Goal: Contribute content: Contribute content

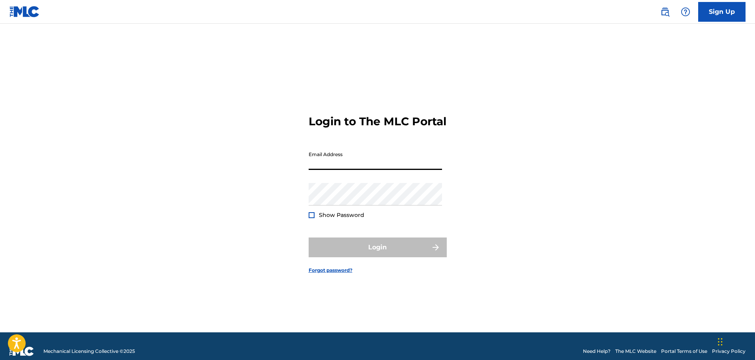
click at [320, 165] on input "Email Address" at bounding box center [375, 158] width 133 height 23
type input "[EMAIL_ADDRESS][DOMAIN_NAME]"
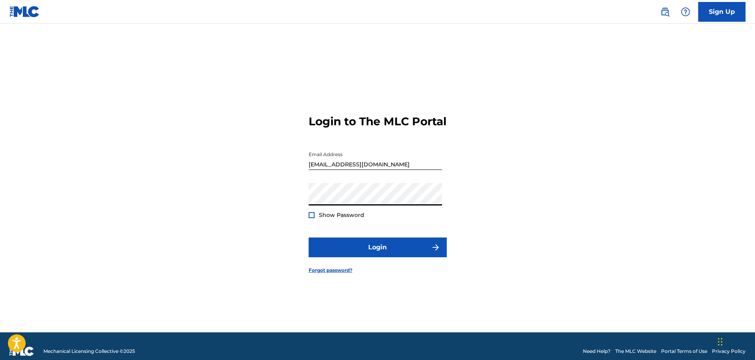
click at [309, 237] on button "Login" at bounding box center [378, 247] width 138 height 20
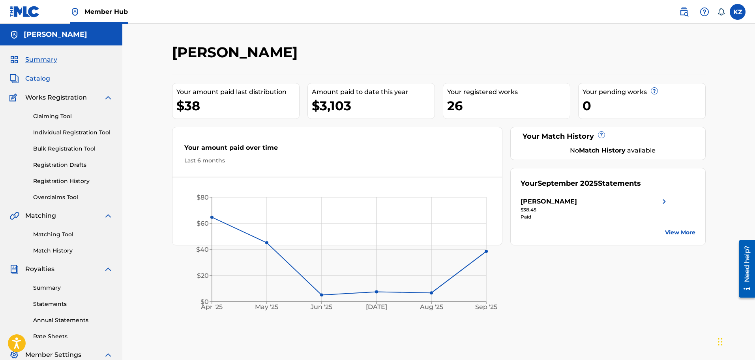
click at [43, 76] on span "Catalog" at bounding box center [37, 78] width 25 height 9
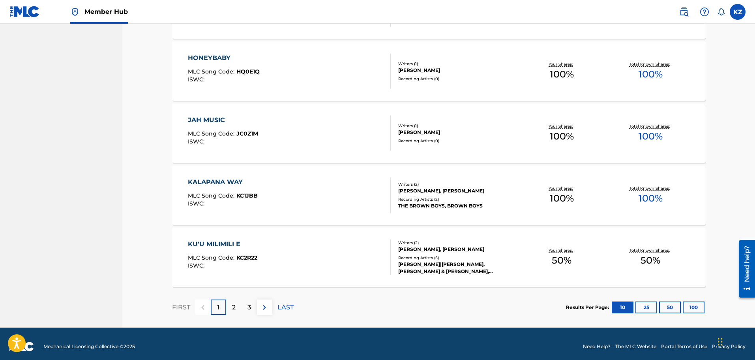
scroll to position [544, 0]
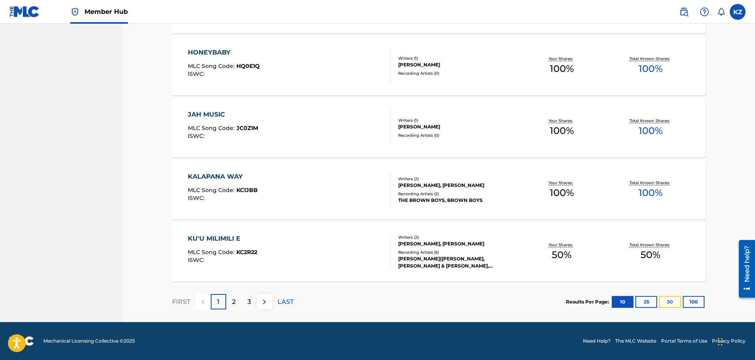
click at [671, 302] on button "50" at bounding box center [670, 302] width 22 height 12
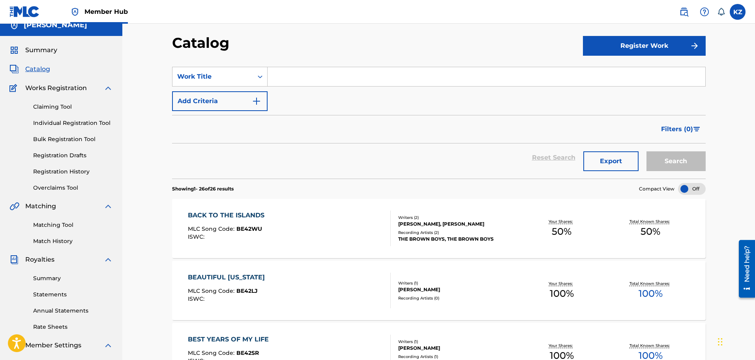
scroll to position [0, 0]
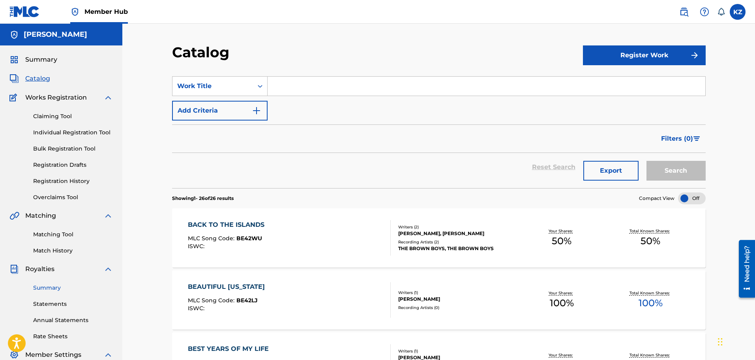
click at [54, 286] on link "Summary" at bounding box center [73, 287] width 80 height 8
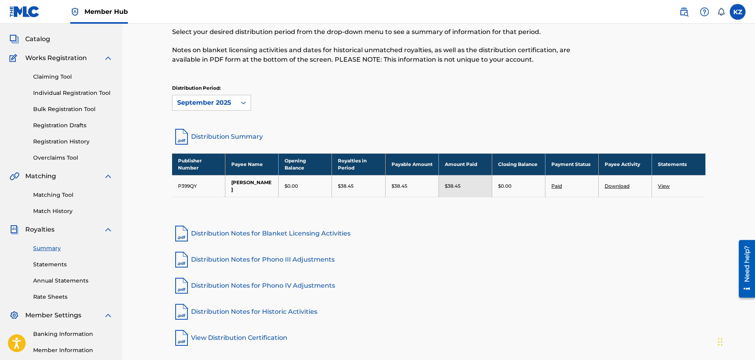
scroll to position [79, 0]
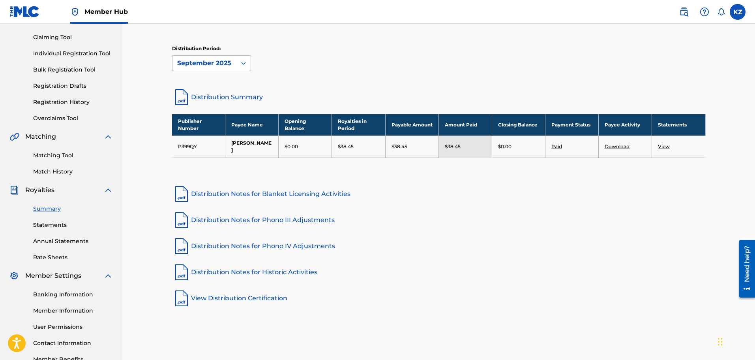
click at [218, 95] on link "Distribution Summary" at bounding box center [439, 97] width 534 height 19
click at [244, 63] on icon at bounding box center [244, 63] width 8 height 8
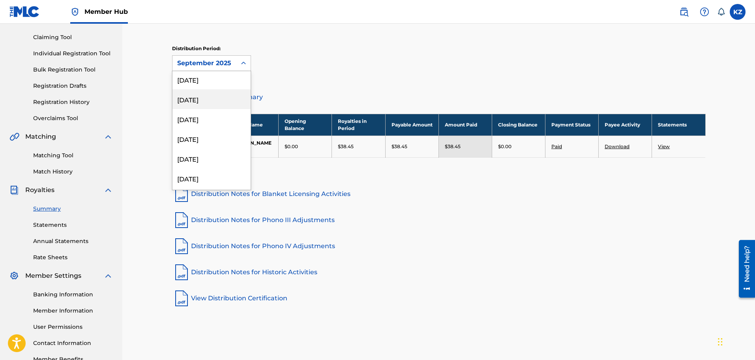
scroll to position [947, 0]
click at [207, 178] on div "[DATE]" at bounding box center [212, 180] width 78 height 20
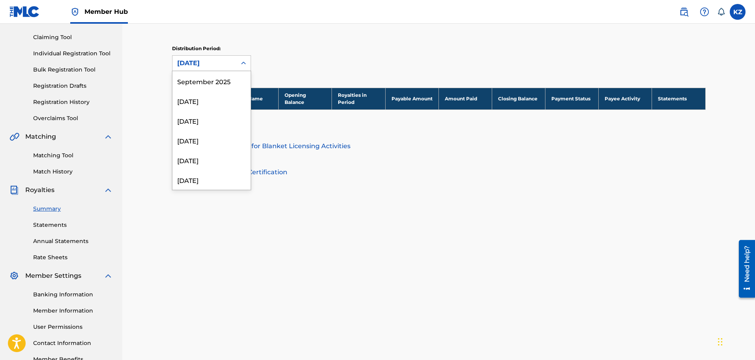
click at [241, 63] on icon at bounding box center [244, 63] width 8 height 8
click at [212, 103] on div "[DATE]" at bounding box center [212, 101] width 78 height 20
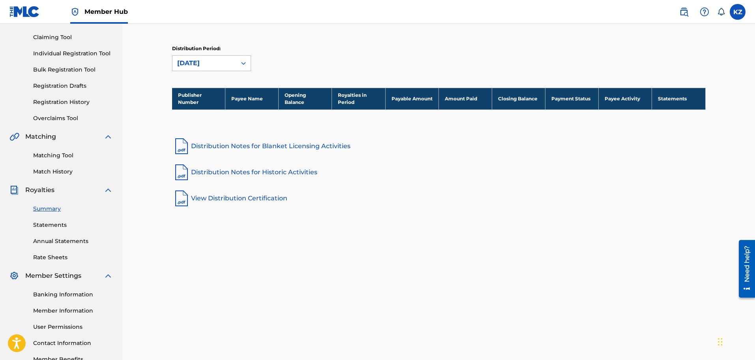
click at [242, 61] on icon at bounding box center [244, 63] width 8 height 8
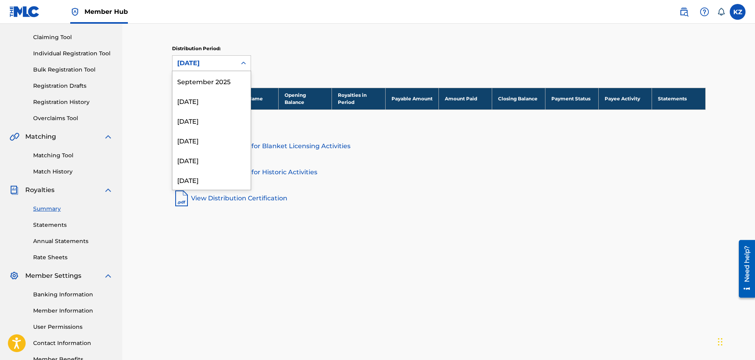
scroll to position [165, 0]
click at [218, 152] on div "[DATE]" at bounding box center [212, 153] width 78 height 20
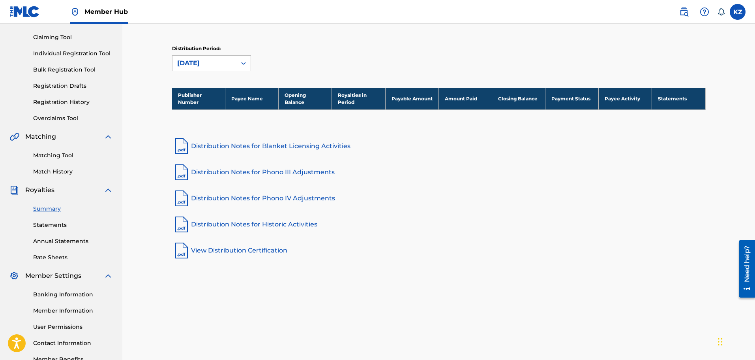
click at [244, 64] on icon at bounding box center [244, 63] width 8 height 8
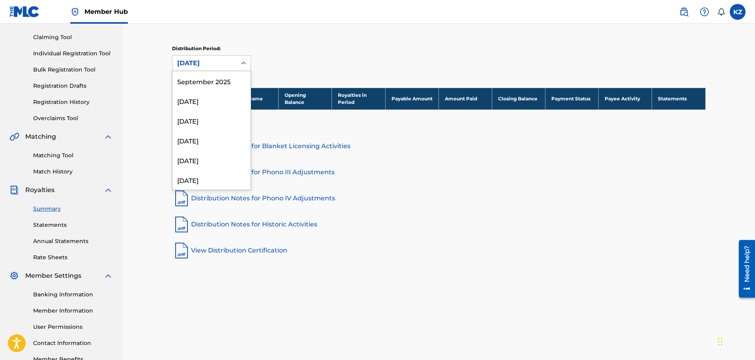
scroll to position [145, 0]
click at [210, 152] on div "[DATE]" at bounding box center [212, 153] width 78 height 20
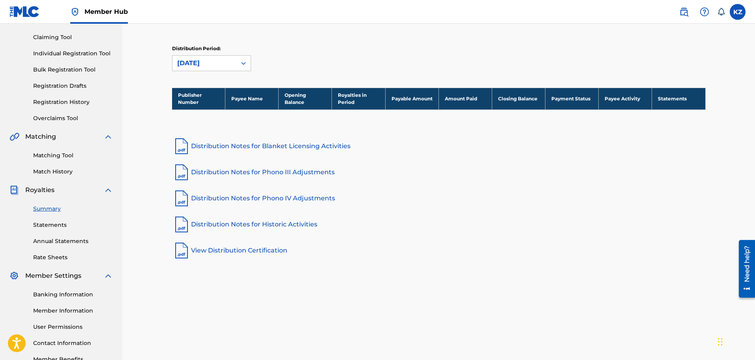
click at [242, 63] on icon at bounding box center [243, 63] width 5 height 3
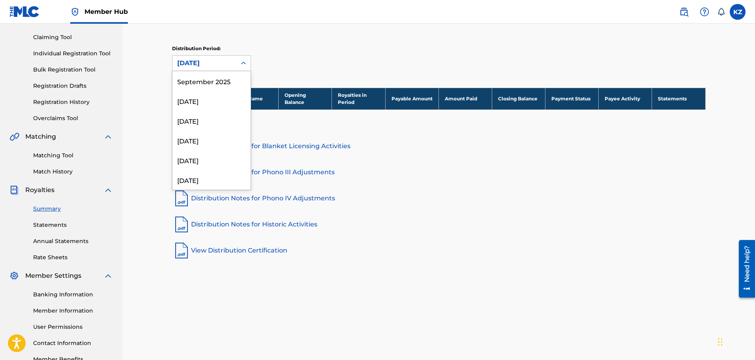
scroll to position [125, 0]
click at [203, 155] on div "[DATE]" at bounding box center [212, 153] width 78 height 20
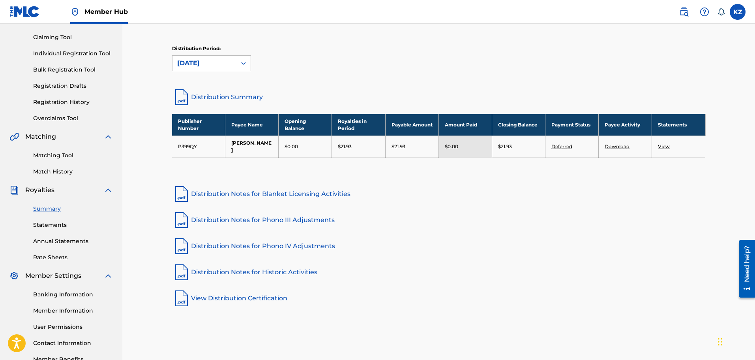
click at [225, 97] on link "Distribution Summary" at bounding box center [439, 97] width 534 height 19
click at [245, 63] on icon at bounding box center [243, 63] width 5 height 3
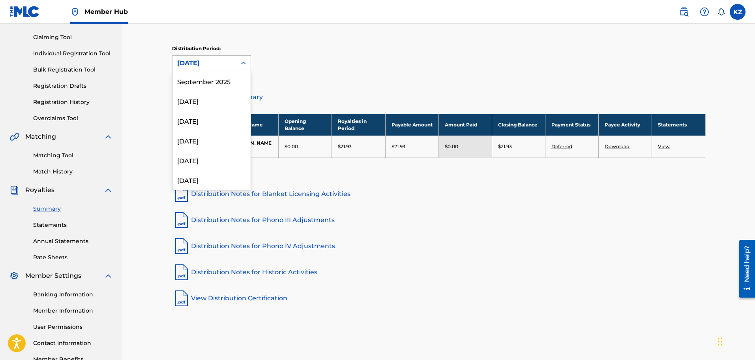
scroll to position [105, 0]
click at [203, 155] on div "[DATE]" at bounding box center [212, 153] width 78 height 20
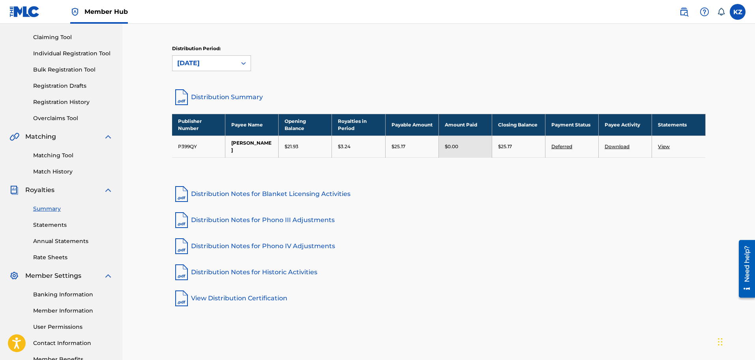
click at [220, 97] on link "Distribution Summary" at bounding box center [439, 97] width 534 height 19
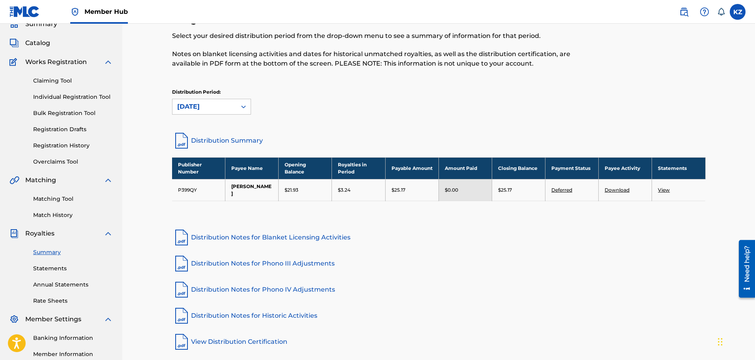
scroll to position [0, 0]
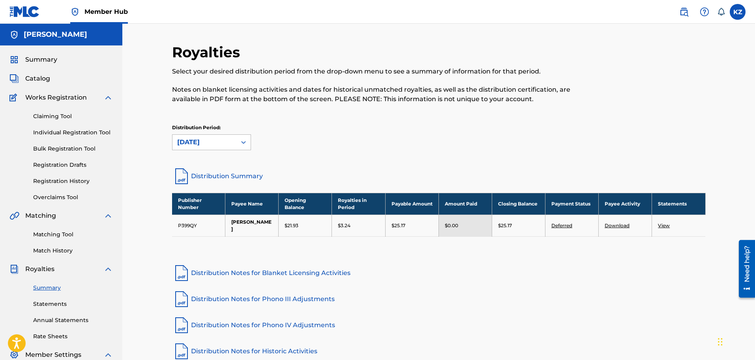
click at [240, 142] on icon at bounding box center [244, 142] width 8 height 8
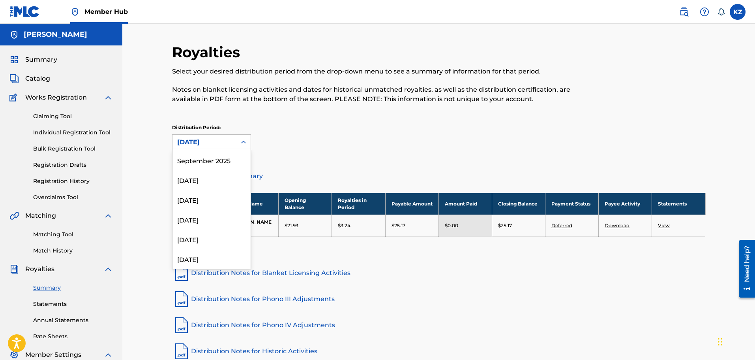
scroll to position [86, 0]
click at [207, 232] on div "[DATE]" at bounding box center [212, 232] width 78 height 20
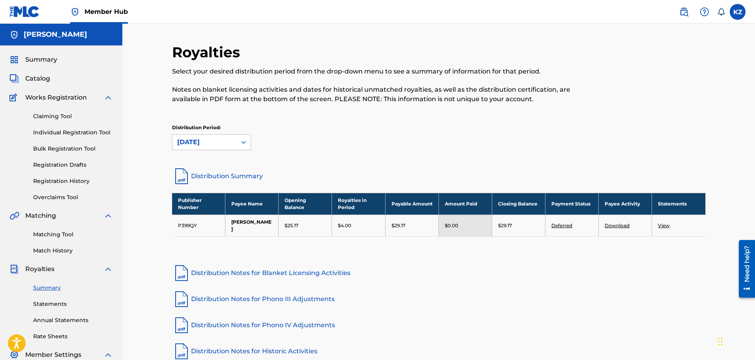
click at [244, 141] on icon at bounding box center [244, 142] width 8 height 8
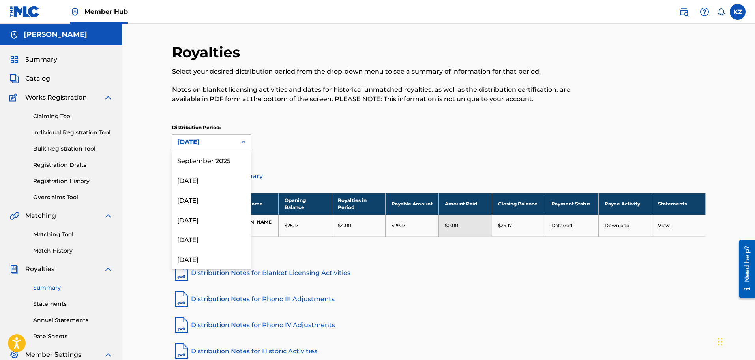
scroll to position [66, 0]
click at [210, 230] on div "[DATE]" at bounding box center [212, 232] width 78 height 20
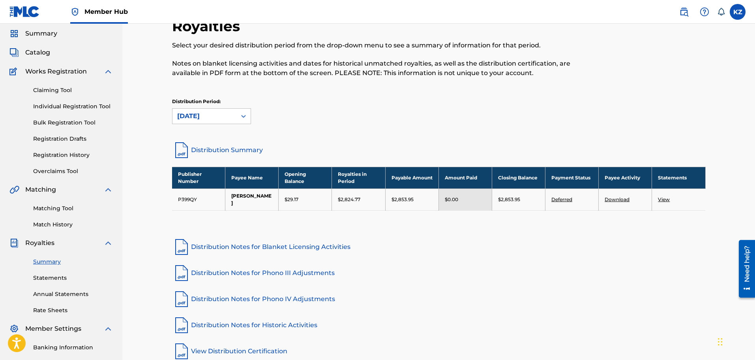
scroll to position [39, 0]
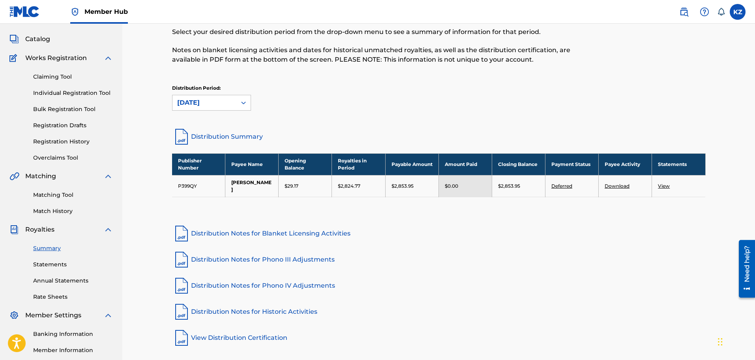
click at [229, 134] on link "Distribution Summary" at bounding box center [439, 136] width 534 height 19
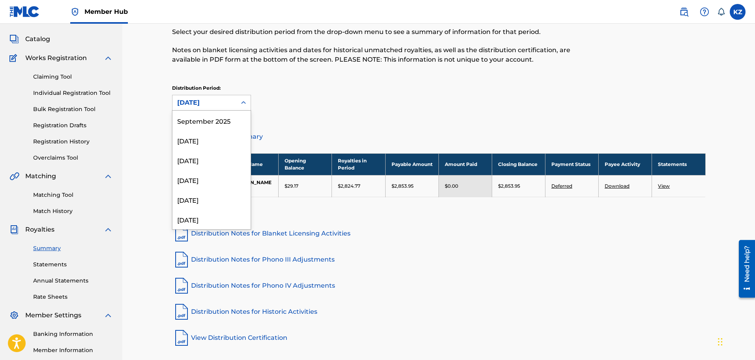
click at [243, 101] on icon at bounding box center [244, 103] width 8 height 8
click at [189, 193] on div "[DATE]" at bounding box center [212, 193] width 78 height 20
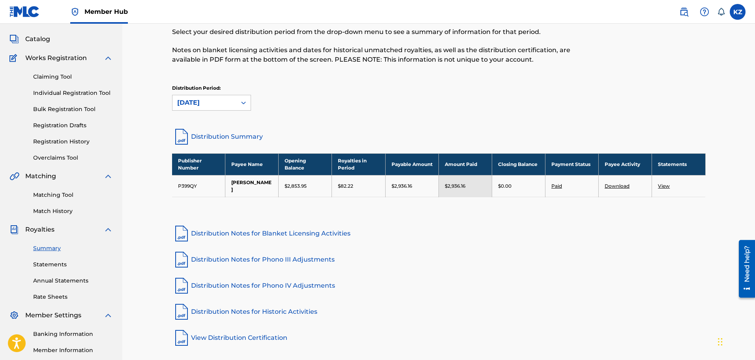
click at [224, 136] on link "Distribution Summary" at bounding box center [439, 136] width 534 height 19
click at [245, 103] on icon at bounding box center [243, 102] width 5 height 3
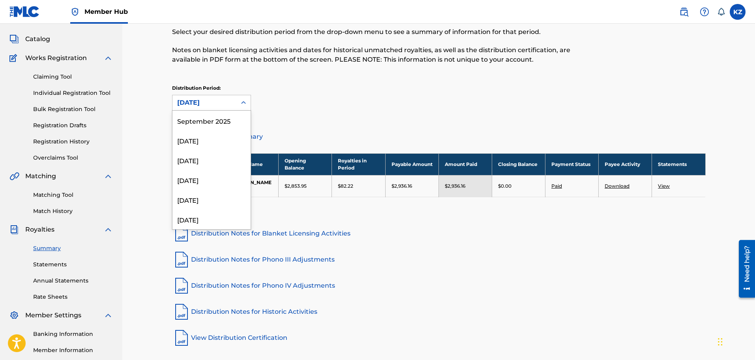
scroll to position [26, 0]
click at [200, 192] on div "[DATE]" at bounding box center [212, 193] width 78 height 20
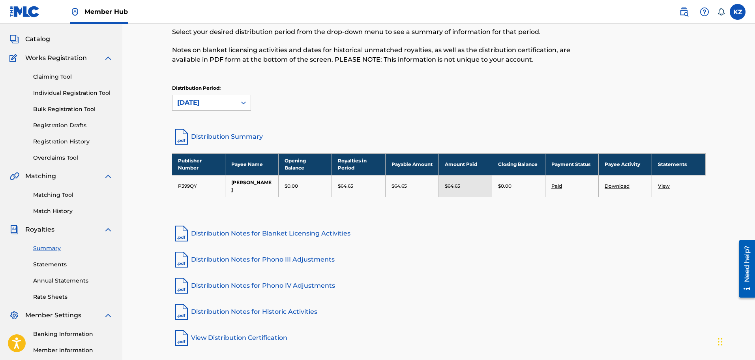
click at [241, 103] on icon at bounding box center [244, 103] width 8 height 8
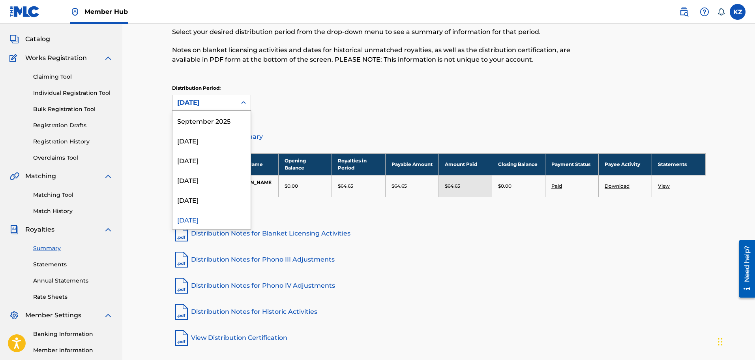
scroll to position [7, 0]
click at [205, 190] on div "[DATE]" at bounding box center [212, 193] width 78 height 20
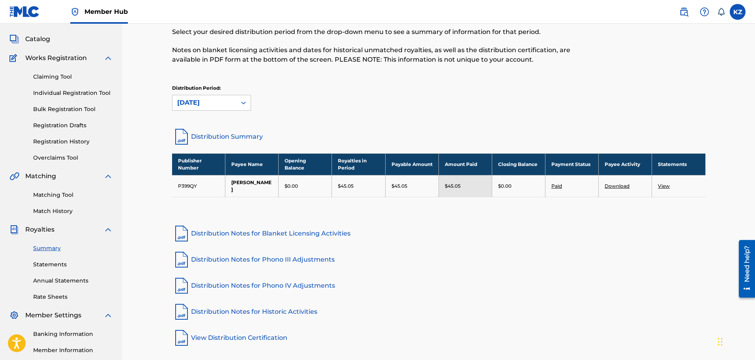
click at [241, 102] on icon at bounding box center [244, 103] width 8 height 8
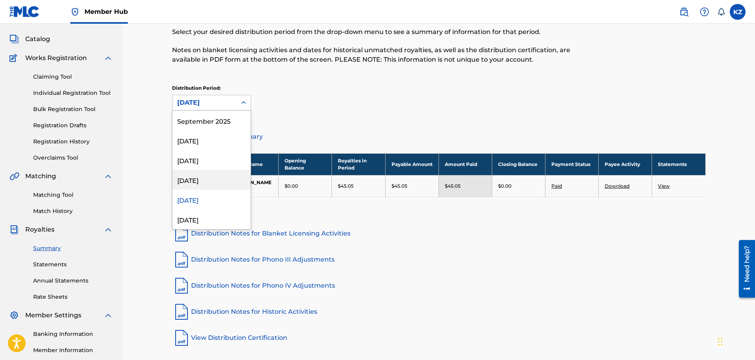
click at [203, 181] on div "[DATE]" at bounding box center [212, 180] width 78 height 20
click at [242, 101] on icon at bounding box center [244, 103] width 8 height 8
click at [200, 158] on div "[DATE]" at bounding box center [212, 160] width 78 height 20
click at [245, 101] on icon at bounding box center [244, 103] width 8 height 8
click at [202, 141] on div "[DATE]" at bounding box center [212, 140] width 78 height 20
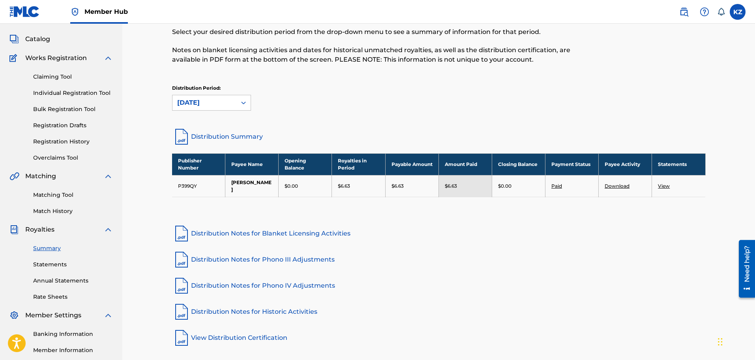
click at [240, 102] on icon at bounding box center [244, 103] width 8 height 8
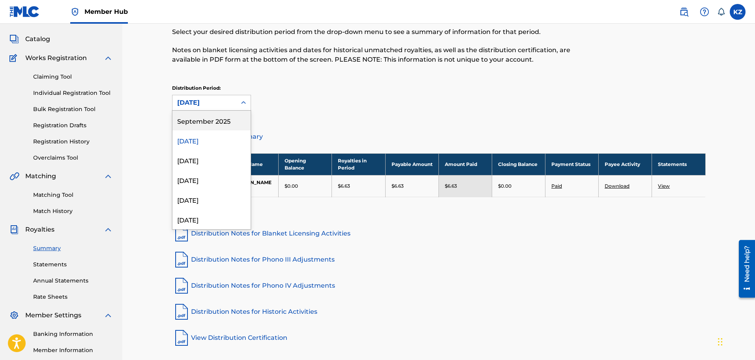
click at [209, 118] on div "September 2025" at bounding box center [212, 121] width 78 height 20
click at [244, 100] on icon at bounding box center [244, 103] width 8 height 8
click at [46, 36] on span "Catalog" at bounding box center [37, 38] width 25 height 9
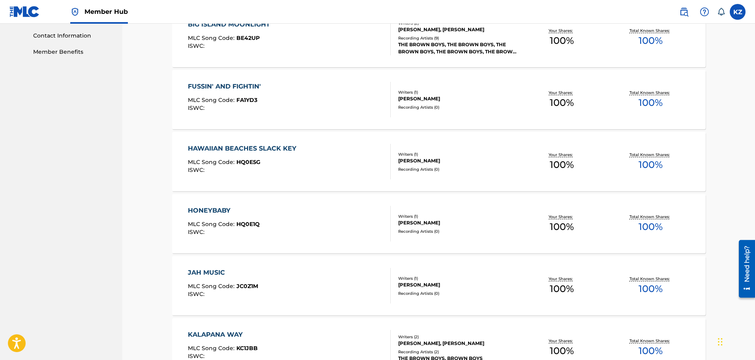
scroll to position [395, 0]
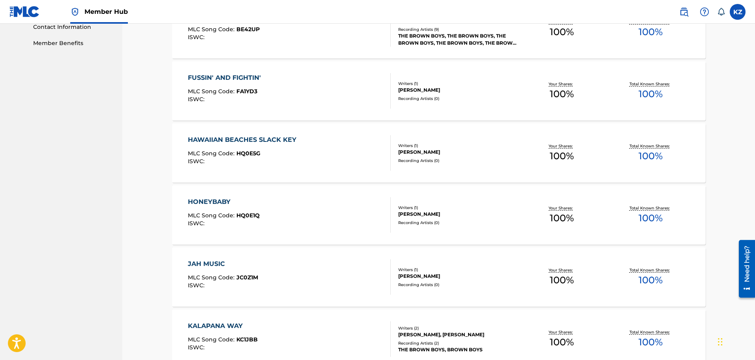
click at [221, 203] on div "HONEYBABY" at bounding box center [224, 201] width 72 height 9
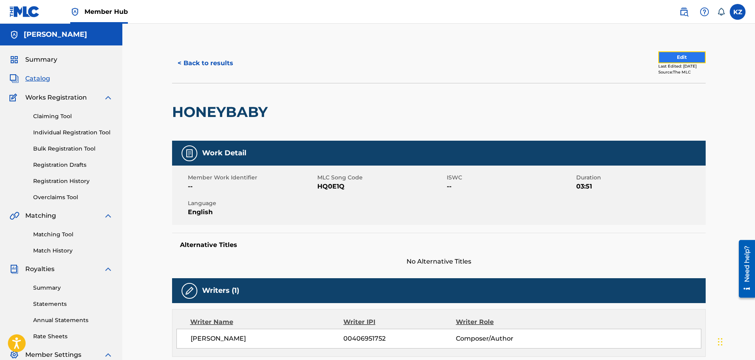
click at [673, 59] on button "Edit" at bounding box center [681, 57] width 47 height 12
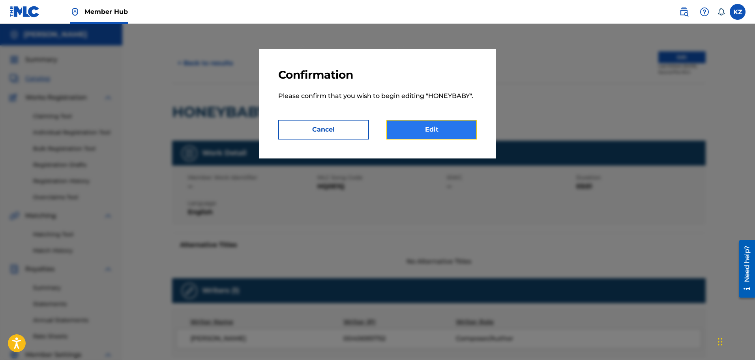
click at [422, 128] on link "Edit" at bounding box center [431, 130] width 91 height 20
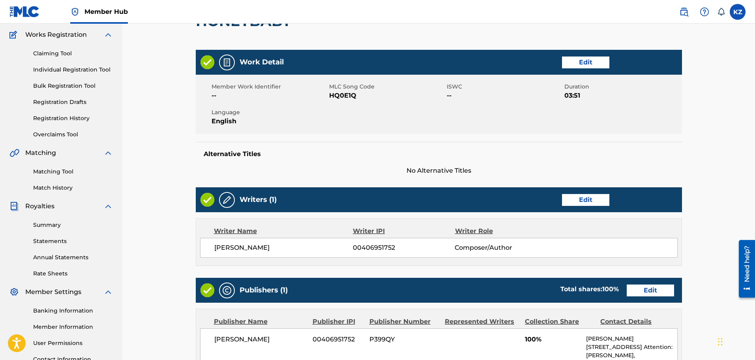
scroll to position [24, 0]
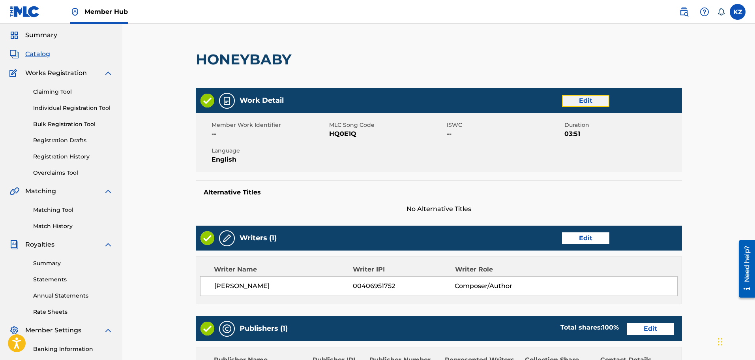
click at [583, 102] on link "Edit" at bounding box center [585, 101] width 47 height 12
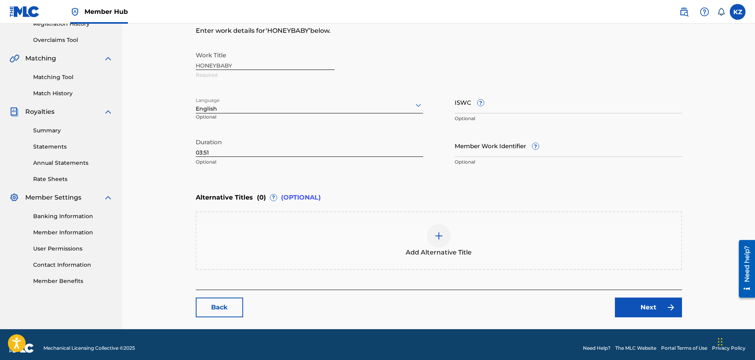
scroll to position [158, 0]
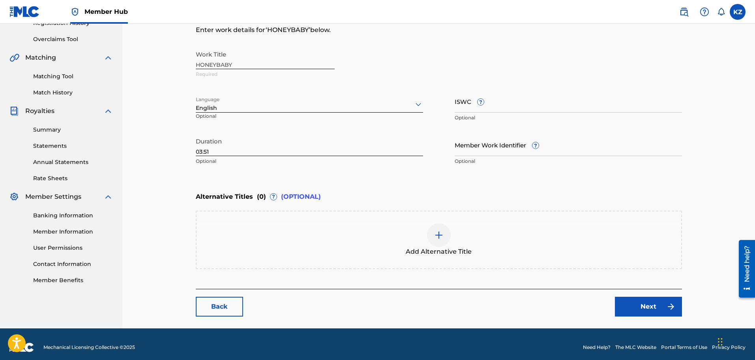
click at [437, 236] on img at bounding box center [438, 234] width 9 height 9
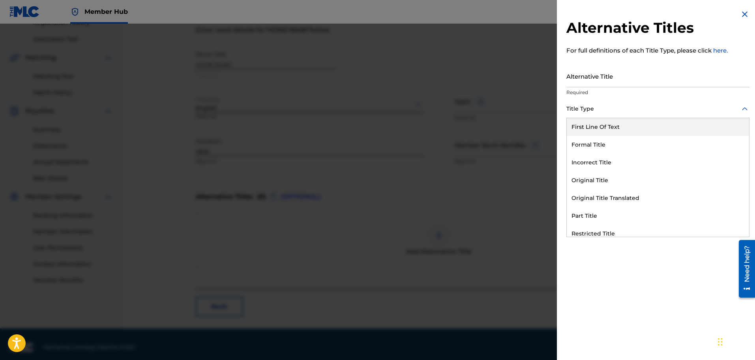
click at [742, 109] on icon at bounding box center [745, 108] width 6 height 3
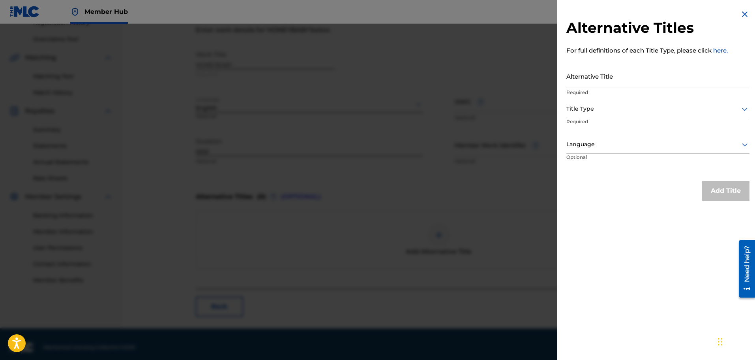
click at [742, 109] on icon at bounding box center [745, 109] width 6 height 3
click at [580, 84] on input "Alternative Title" at bounding box center [658, 76] width 183 height 23
type input "Honey Baby"
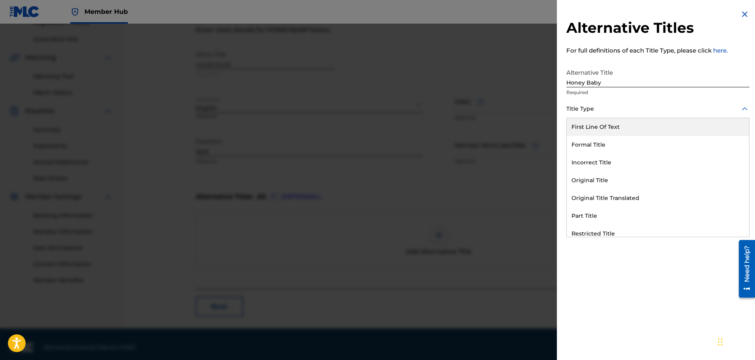
click at [742, 109] on icon at bounding box center [745, 108] width 6 height 3
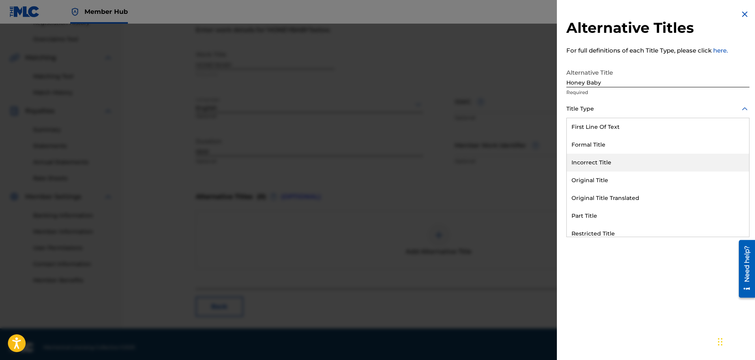
click at [598, 162] on div "Incorrect Title" at bounding box center [658, 163] width 182 height 18
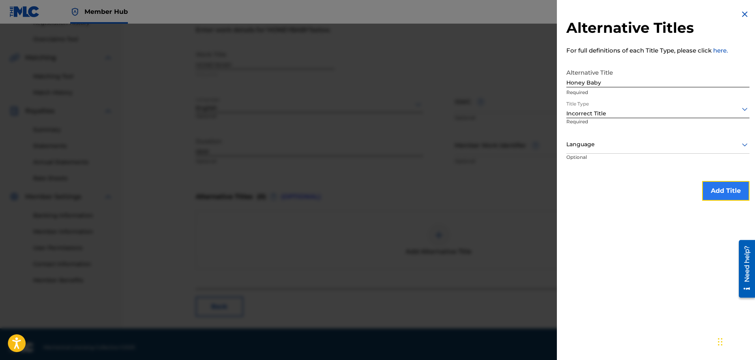
click at [717, 190] on button "Add Title" at bounding box center [725, 191] width 47 height 20
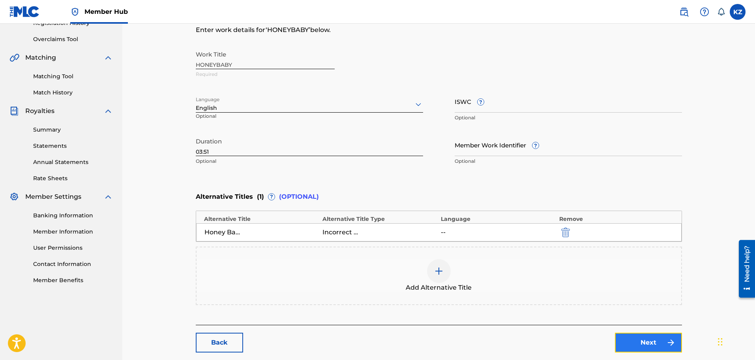
click at [649, 341] on link "Next" at bounding box center [648, 342] width 67 height 20
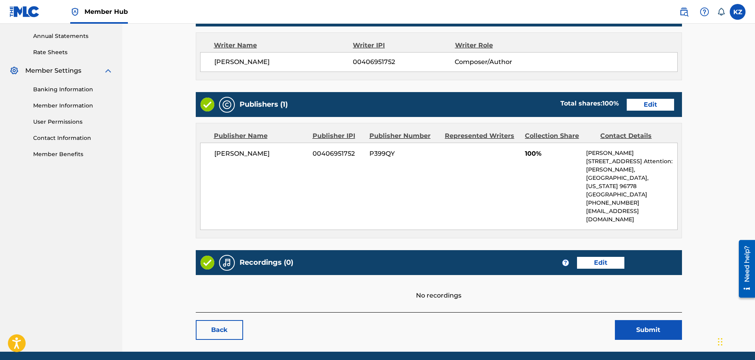
scroll to position [297, 0]
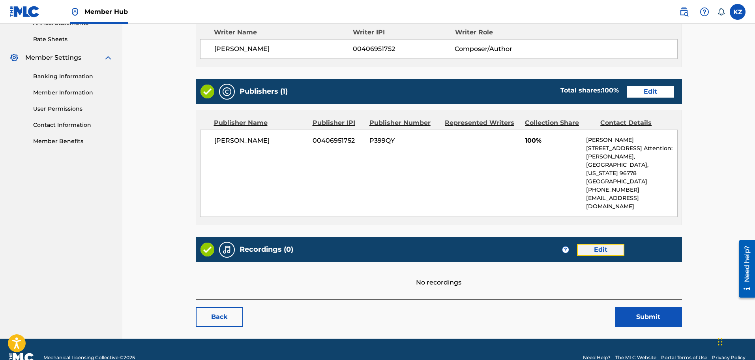
click at [597, 244] on link "Edit" at bounding box center [600, 250] width 47 height 12
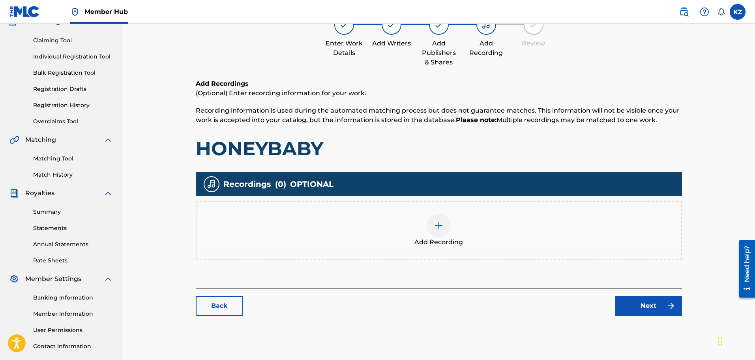
scroll to position [79, 0]
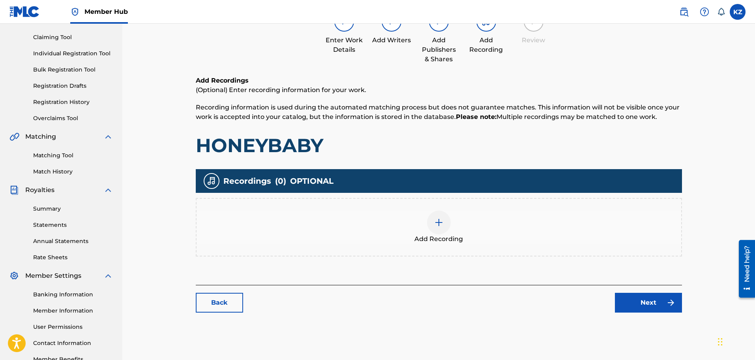
click at [435, 223] on img at bounding box center [438, 222] width 9 height 9
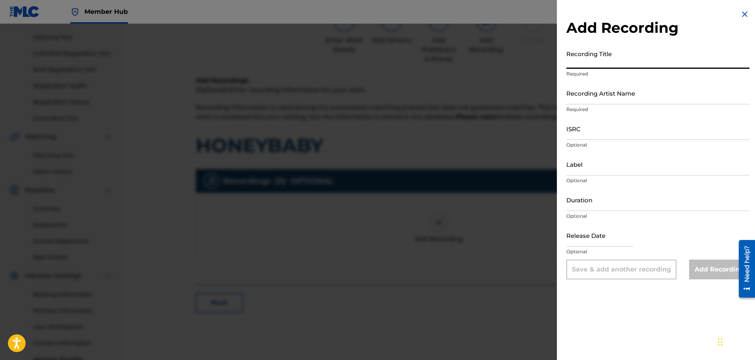
click at [575, 66] on input "Recording Title" at bounding box center [658, 57] width 183 height 23
type input "Honeybaby"
click at [584, 99] on input "Recording Artist Name" at bounding box center [658, 93] width 183 height 23
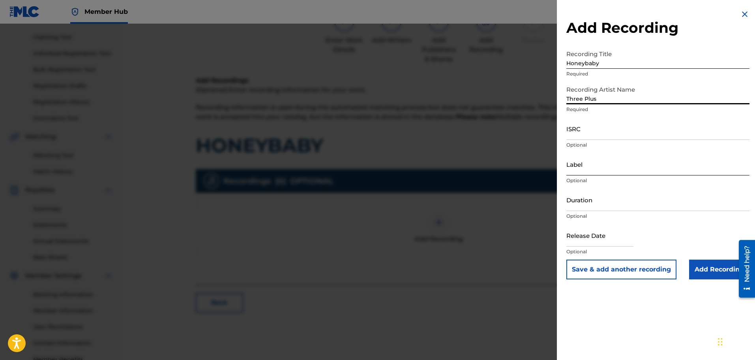
type input "Three Plus"
click at [581, 172] on input "Label" at bounding box center [658, 164] width 183 height 23
type input "Poi Pounder Records"
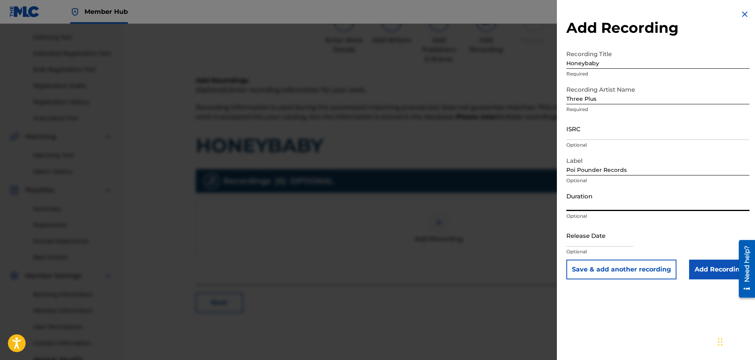
click at [584, 207] on input "Duration" at bounding box center [658, 199] width 183 height 23
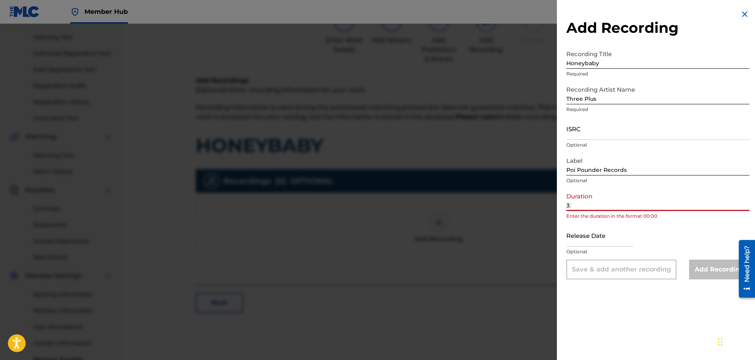
type input "3"
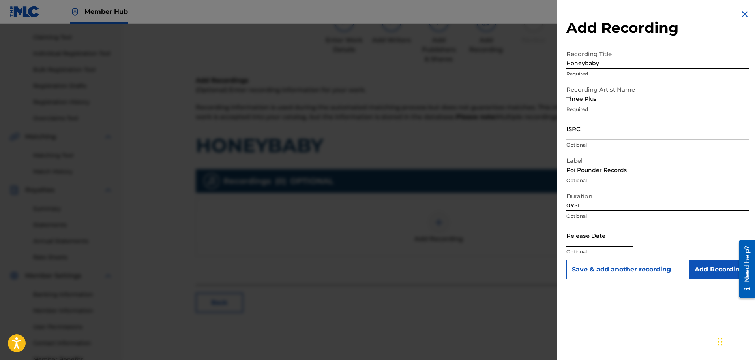
type input "03:51"
select select "8"
select select "2025"
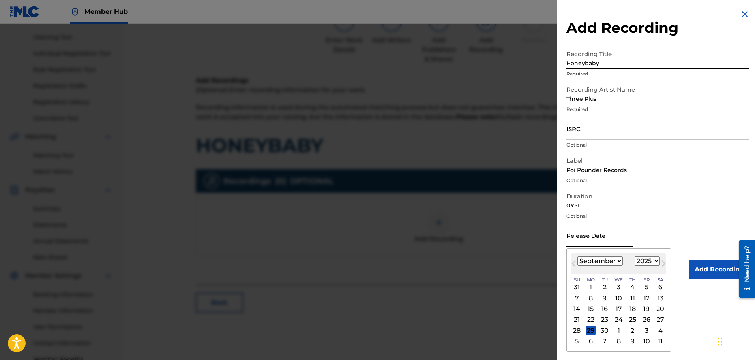
click at [578, 243] on input "text" at bounding box center [600, 235] width 67 height 23
click at [575, 264] on span "Previous Month" at bounding box center [575, 265] width 0 height 12
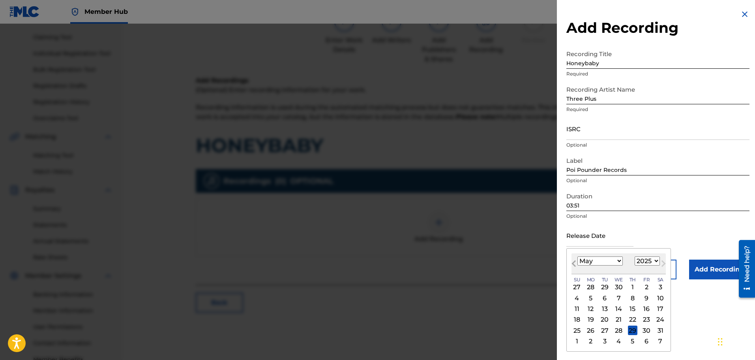
click at [575, 264] on span "Previous Month" at bounding box center [575, 265] width 0 height 12
select select "0"
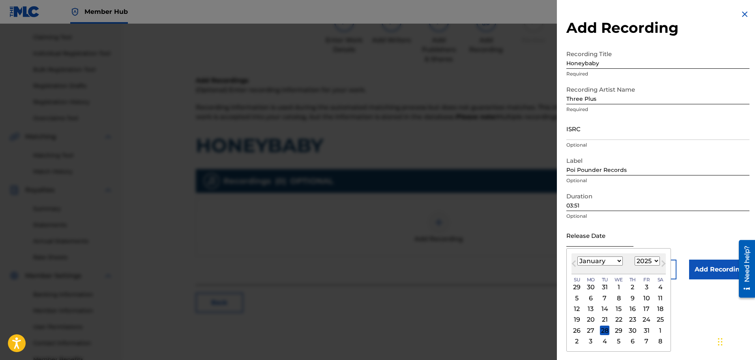
click at [582, 244] on input "text" at bounding box center [600, 235] width 67 height 23
type input "[DATE]"
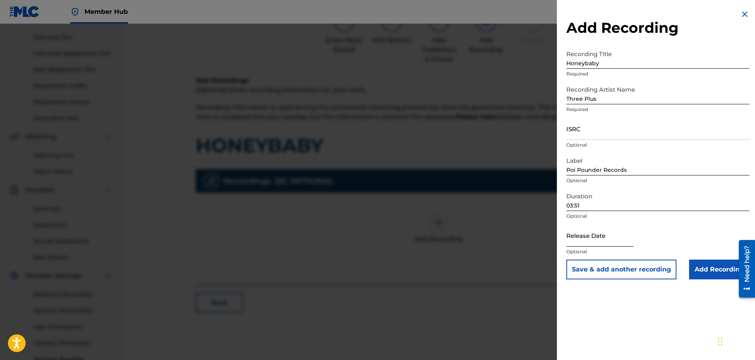
select select "8"
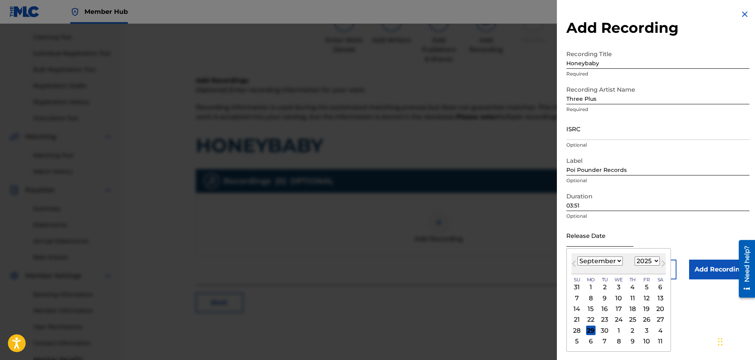
click at [576, 242] on input "text" at bounding box center [600, 235] width 67 height 23
click at [655, 261] on select "1899 1900 1901 1902 1903 1904 1905 1906 1907 1908 1909 1910 1911 1912 1913 1914…" at bounding box center [647, 260] width 25 height 9
select select "1999"
click at [635, 256] on select "1899 1900 1901 1902 1903 1904 1905 1906 1907 1908 1909 1910 1911 1912 1913 1914…" at bounding box center [647, 260] width 25 height 9
click at [619, 259] on select "January February March April May June July August September October November De…" at bounding box center [600, 260] width 45 height 9
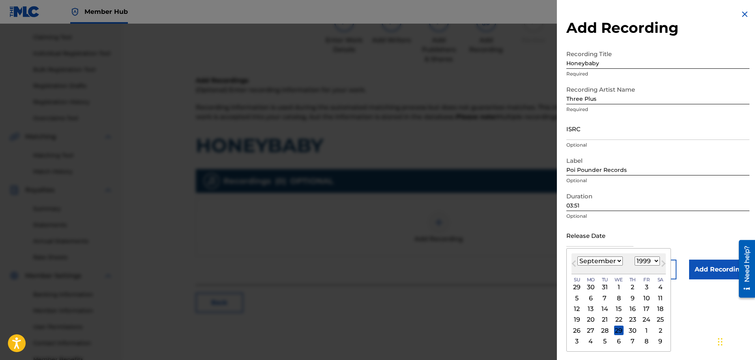
select select "10"
click at [578, 256] on select "January February March April May June July August September October November De…" at bounding box center [600, 260] width 45 height 9
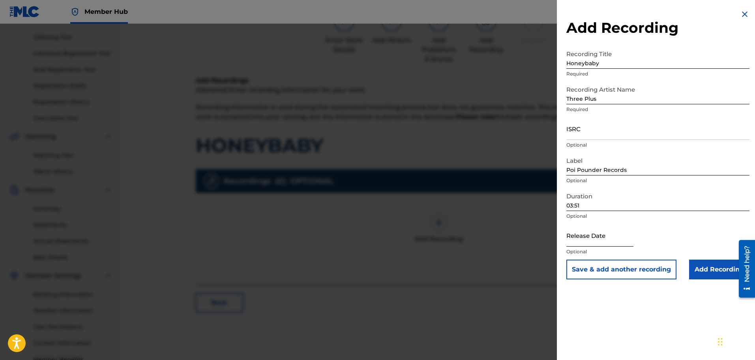
click at [577, 242] on input "text" at bounding box center [600, 235] width 67 height 23
select select "8"
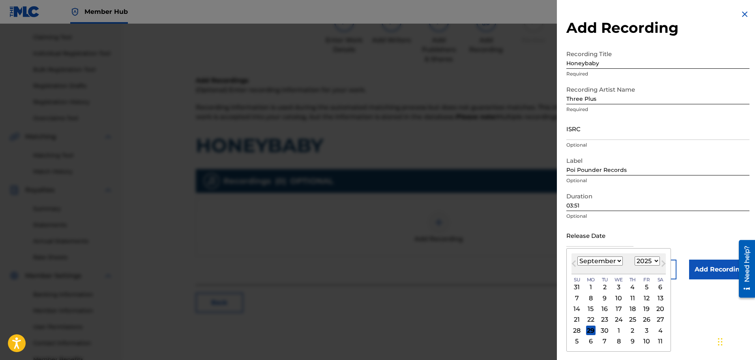
click at [654, 260] on select "1899 1900 1901 1902 1903 1904 1905 1906 1907 1908 1909 1910 1911 1912 1913 1914…" at bounding box center [647, 260] width 25 height 9
select select "1999"
click at [635, 256] on select "1899 1900 1901 1902 1903 1904 1905 1906 1907 1908 1909 1910 1911 1912 1913 1914…" at bounding box center [647, 260] width 25 height 9
click at [618, 259] on select "January February March April May June July August September October November De…" at bounding box center [600, 260] width 45 height 9
select select "10"
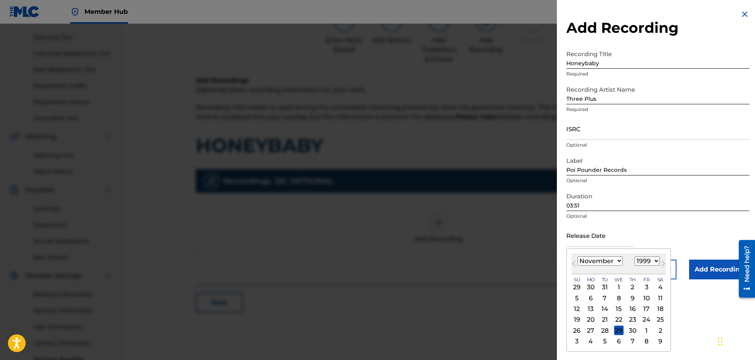
click at [578, 256] on select "January February March April May June July August September October November De…" at bounding box center [600, 260] width 45 height 9
click at [647, 310] on div "19" at bounding box center [646, 308] width 9 height 9
type input "[DATE]"
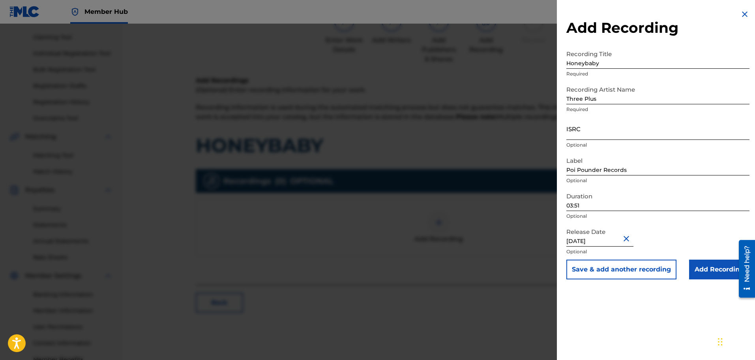
click at [575, 137] on input "ISRC" at bounding box center [658, 128] width 183 height 23
type input "U"
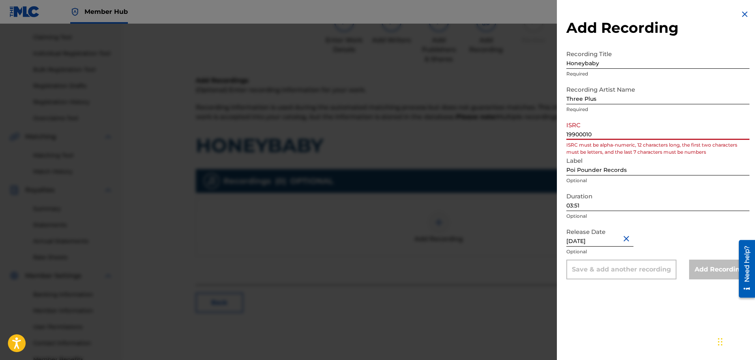
click at [567, 134] on input "19900010" at bounding box center [658, 128] width 183 height 23
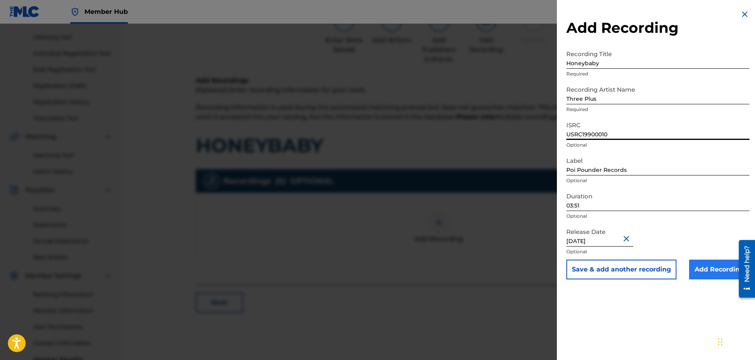
type input "USRC19900010"
click at [714, 271] on input "Add Recording" at bounding box center [719, 269] width 60 height 20
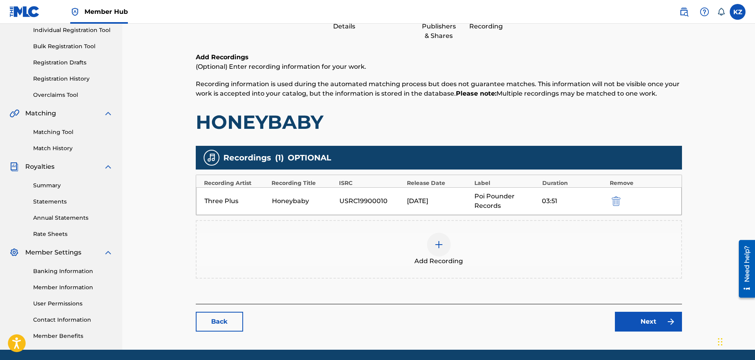
scroll to position [130, 0]
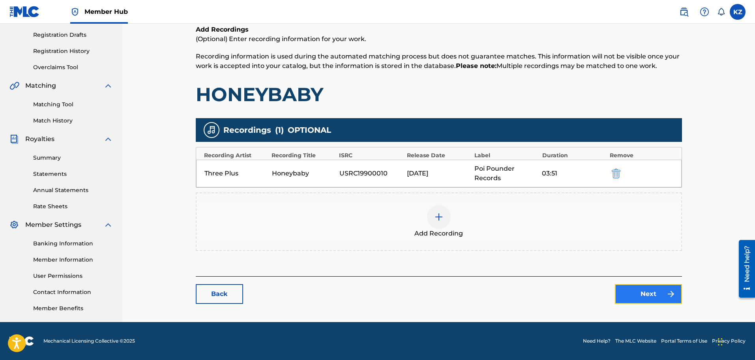
click at [649, 290] on link "Next" at bounding box center [648, 294] width 67 height 20
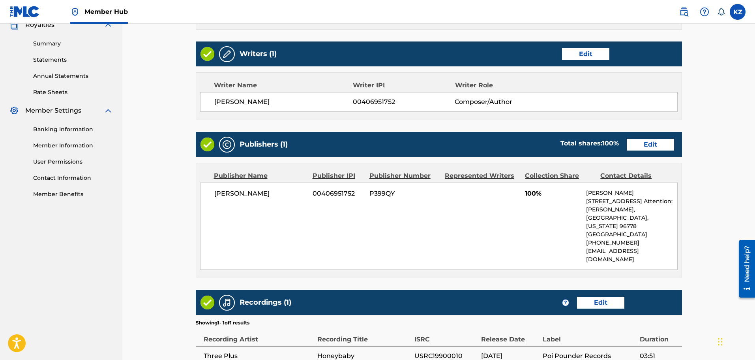
scroll to position [323, 0]
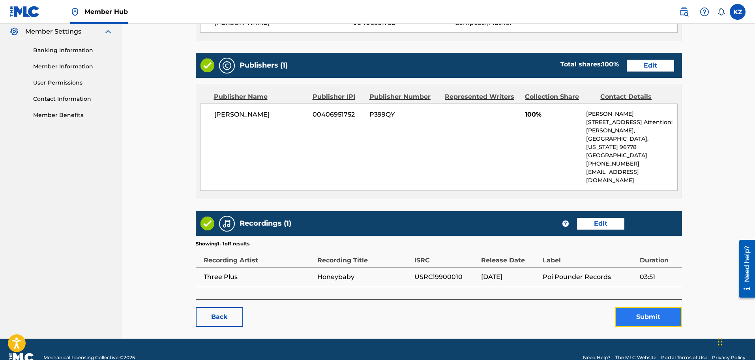
click at [645, 307] on button "Submit" at bounding box center [648, 317] width 67 height 20
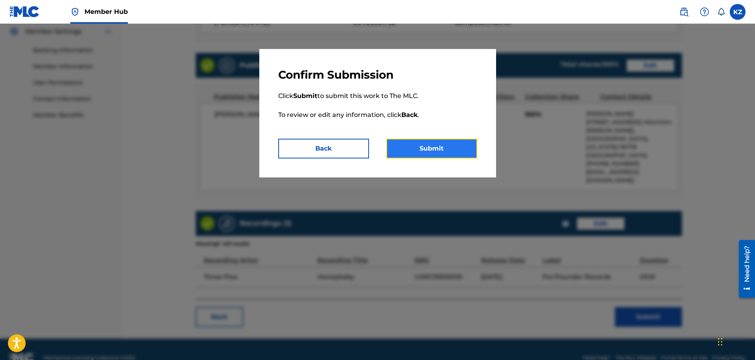
click at [439, 151] on button "Submit" at bounding box center [431, 149] width 91 height 20
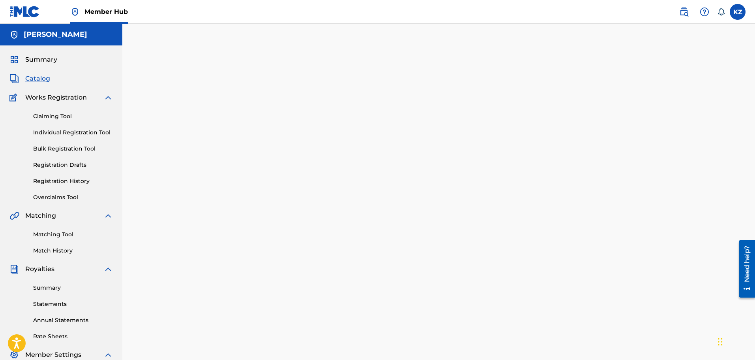
click at [45, 79] on span "Catalog" at bounding box center [37, 78] width 25 height 9
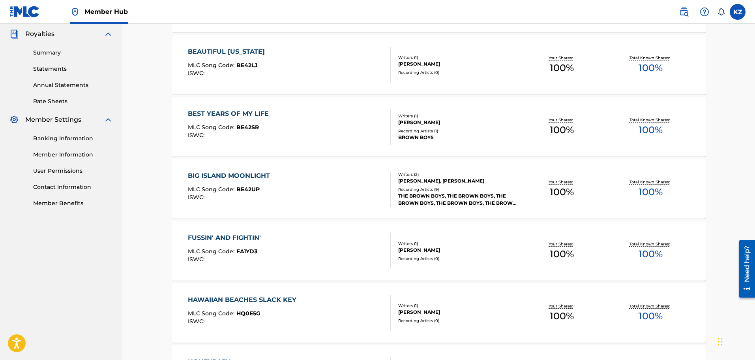
scroll to position [237, 0]
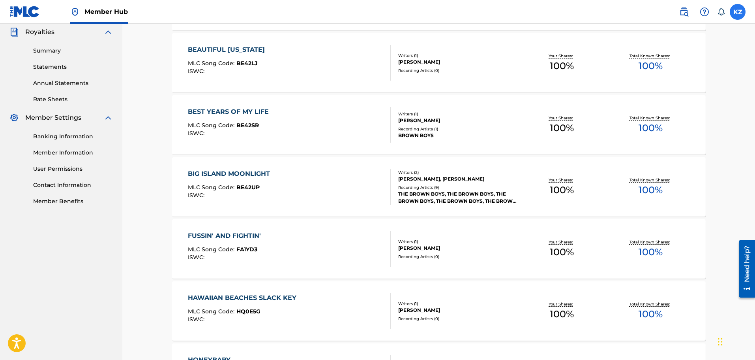
click at [736, 17] on label at bounding box center [738, 12] width 16 height 16
click at [738, 12] on input "KZ [PERSON_NAME] [EMAIL_ADDRESS][DOMAIN_NAME] Notification Preferences Profile …" at bounding box center [738, 12] width 0 height 0
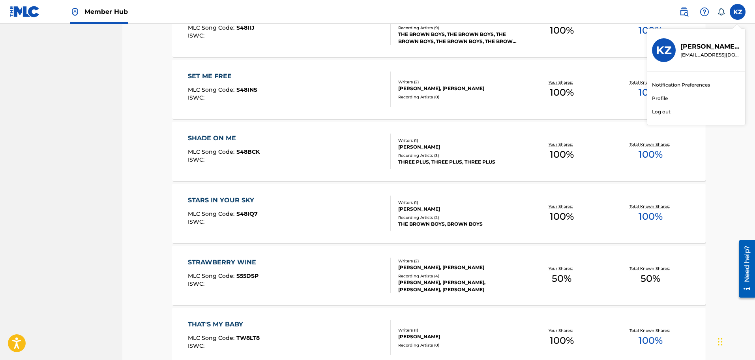
scroll to position [1263, 0]
click at [663, 110] on p "Log out" at bounding box center [661, 111] width 19 height 7
click at [738, 12] on input "KZ [PERSON_NAME] [EMAIL_ADDRESS][DOMAIN_NAME] Notification Preferences Profile …" at bounding box center [738, 12] width 0 height 0
